Goal: Transaction & Acquisition: Obtain resource

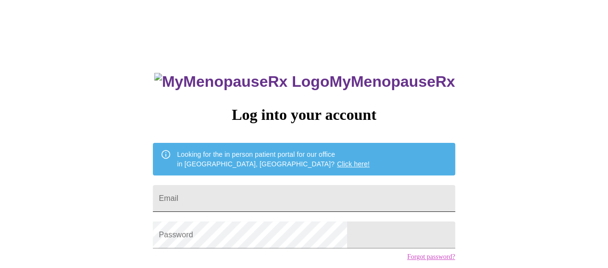
click at [322, 196] on input "Email" at bounding box center [304, 198] width 302 height 27
type input "[EMAIL_ADDRESS][DOMAIN_NAME]"
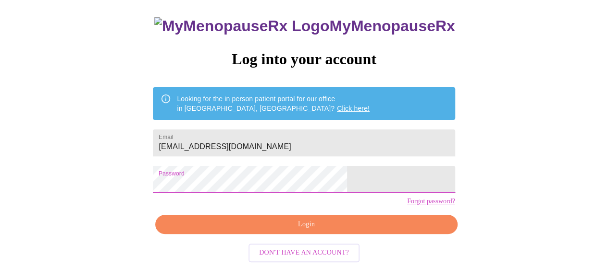
scroll to position [70, 0]
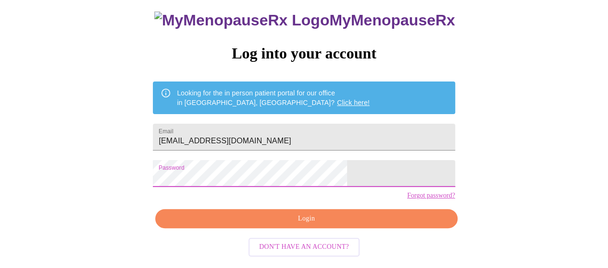
click at [323, 225] on span "Login" at bounding box center [306, 219] width 280 height 12
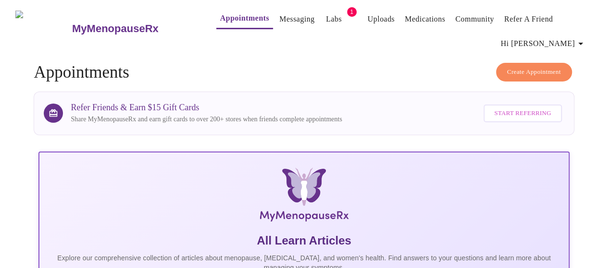
click at [326, 18] on link "Labs" at bounding box center [334, 18] width 16 height 13
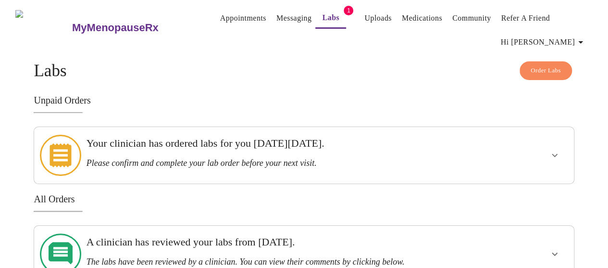
click at [193, 161] on h3 "Please confirm and complete your lab order before your next visit." at bounding box center [277, 163] width 383 height 10
click at [556, 154] on icon "show more" at bounding box center [554, 155] width 6 height 3
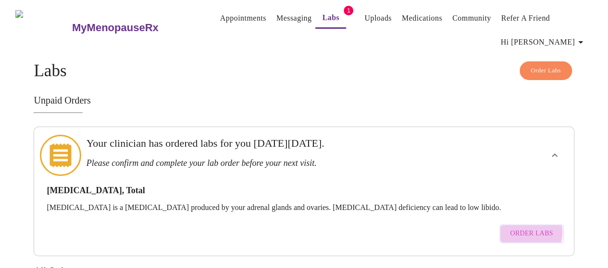
click at [525, 228] on span "Order Labs" at bounding box center [531, 234] width 43 height 12
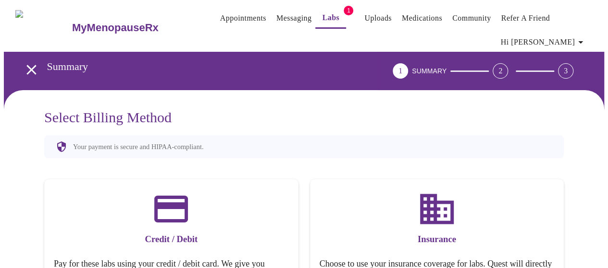
click at [32, 65] on icon "open drawer" at bounding box center [31, 69] width 17 height 17
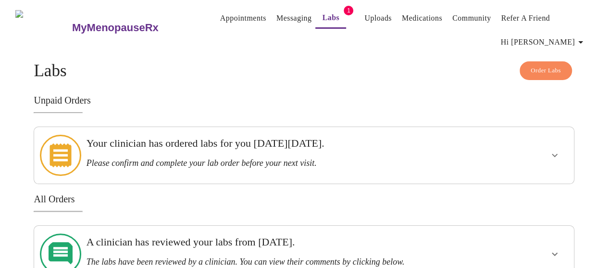
scroll to position [15, 0]
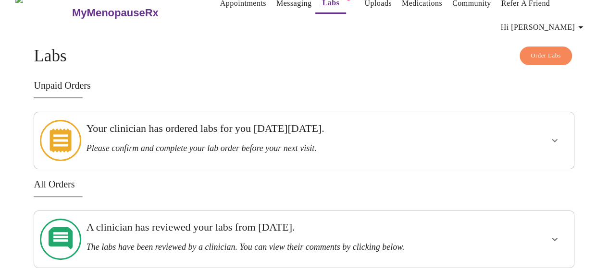
click at [554, 137] on icon "show more" at bounding box center [554, 141] width 12 height 12
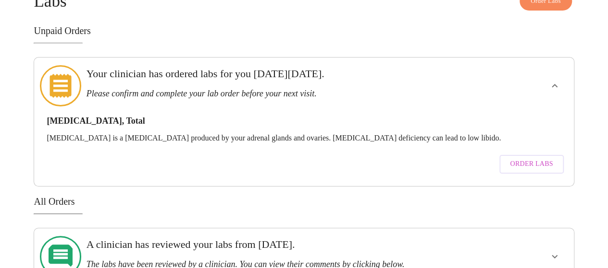
scroll to position [85, 0]
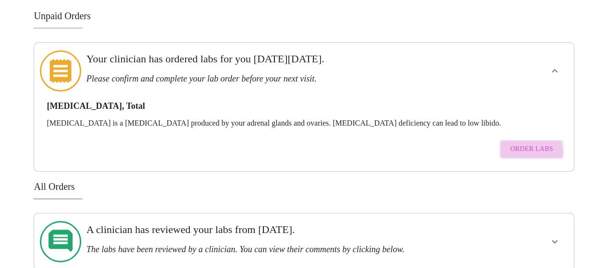
click at [531, 144] on span "Order Labs" at bounding box center [531, 150] width 43 height 12
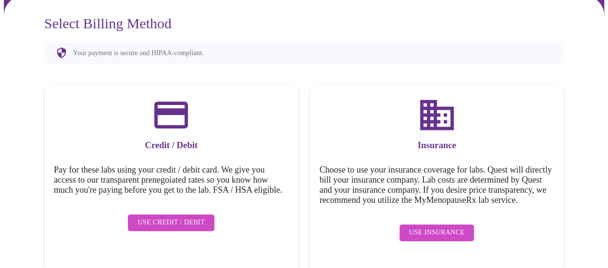
click at [452, 239] on span "Use Insurance" at bounding box center [436, 233] width 55 height 12
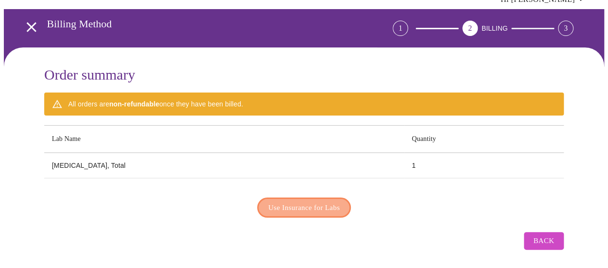
click at [305, 202] on span "Use Insurance for Labs" at bounding box center [304, 208] width 72 height 12
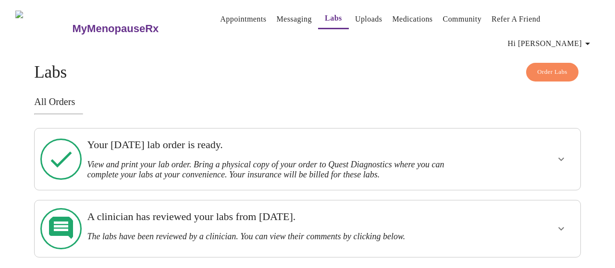
click at [562, 154] on icon "show more" at bounding box center [561, 160] width 12 height 12
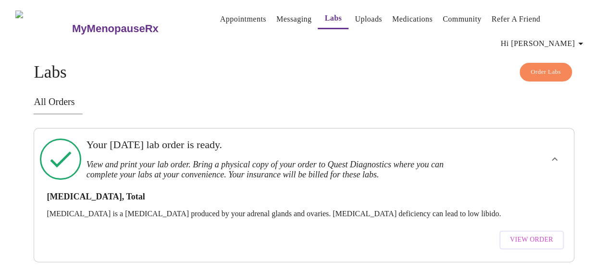
scroll to position [48, 0]
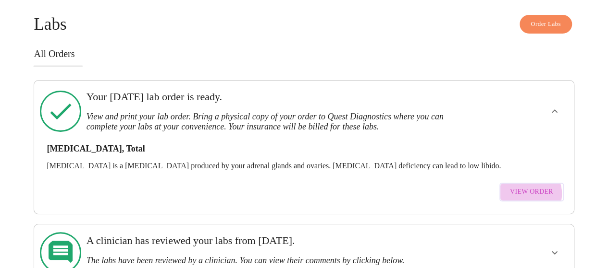
click at [533, 186] on span "View Order" at bounding box center [531, 192] width 43 height 12
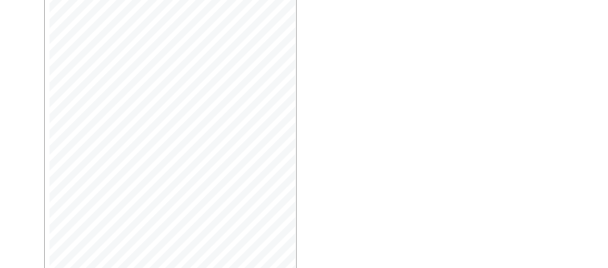
scroll to position [291, 0]
click at [86, 239] on span "Open Larger PDF" at bounding box center [88, 245] width 62 height 12
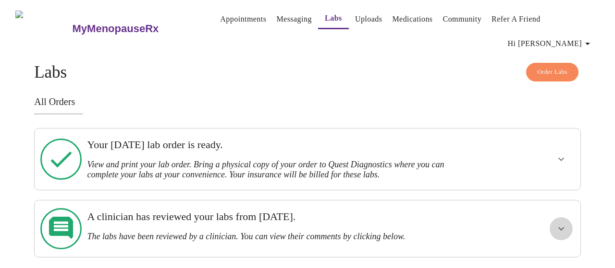
click at [563, 223] on icon "show more" at bounding box center [561, 229] width 12 height 12
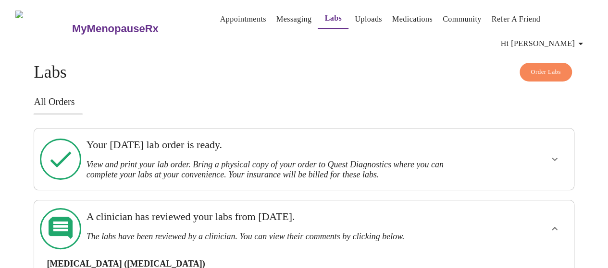
click at [604, 261] on div "Order Labs Labs All Orders Your [DATE] lab order is ready. View and print your …" at bounding box center [304, 259] width 600 height 392
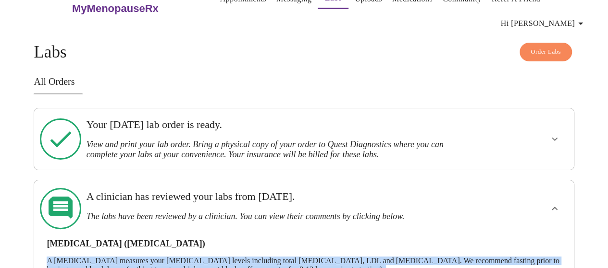
scroll to position [19, 0]
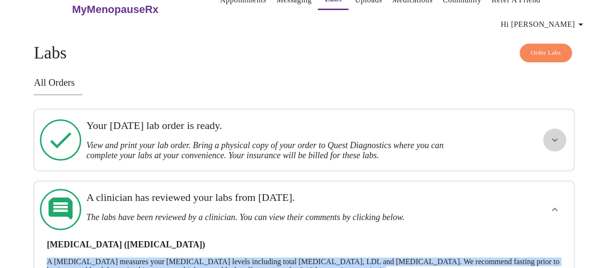
click at [556, 134] on icon "show more" at bounding box center [554, 140] width 12 height 12
